Goal: Transaction & Acquisition: Subscribe to service/newsletter

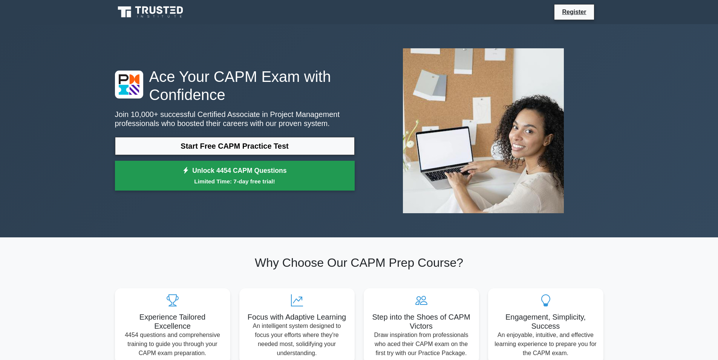
click at [285, 172] on link "Unlock 4454 CAPM Questions Limited Time: 7-day free trial!" at bounding box center [235, 176] width 240 height 30
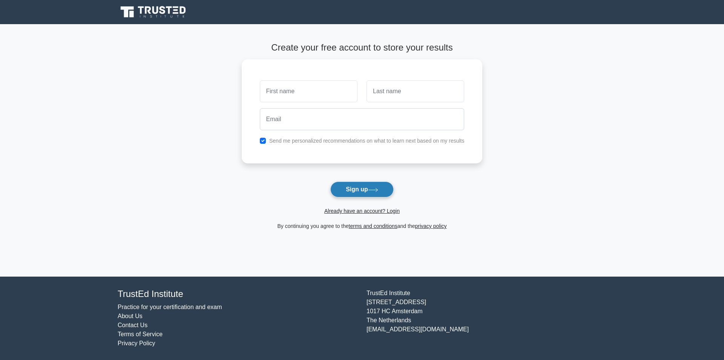
click at [334, 189] on button "Sign up" at bounding box center [361, 189] width 63 height 16
click at [331, 196] on button "Sign up" at bounding box center [361, 189] width 63 height 16
click at [333, 191] on button "Sign up" at bounding box center [361, 189] width 63 height 16
